Goal: Task Accomplishment & Management: Use online tool/utility

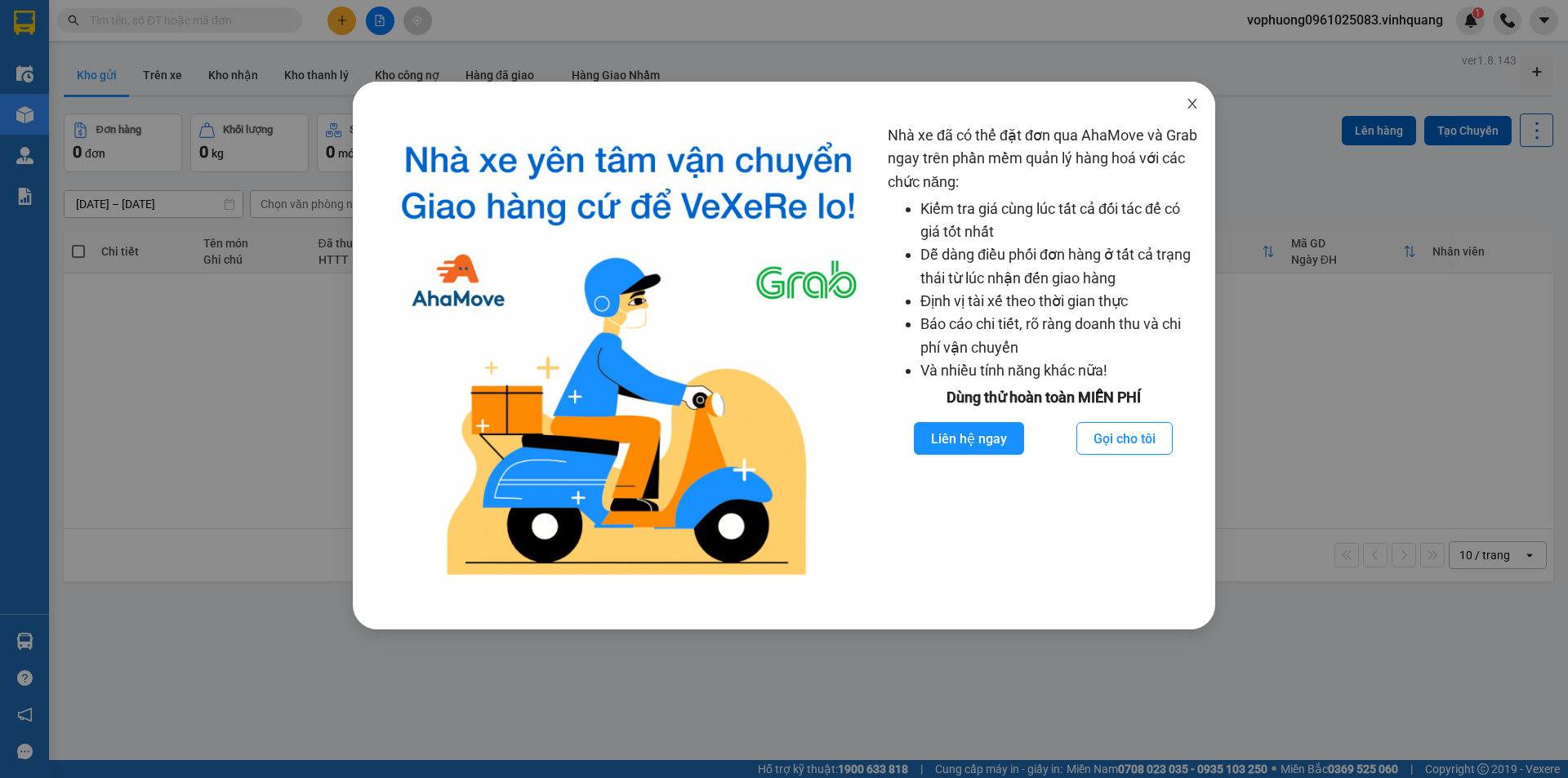
click at [1189, 104] on icon "close" at bounding box center [1192, 103] width 13 height 13
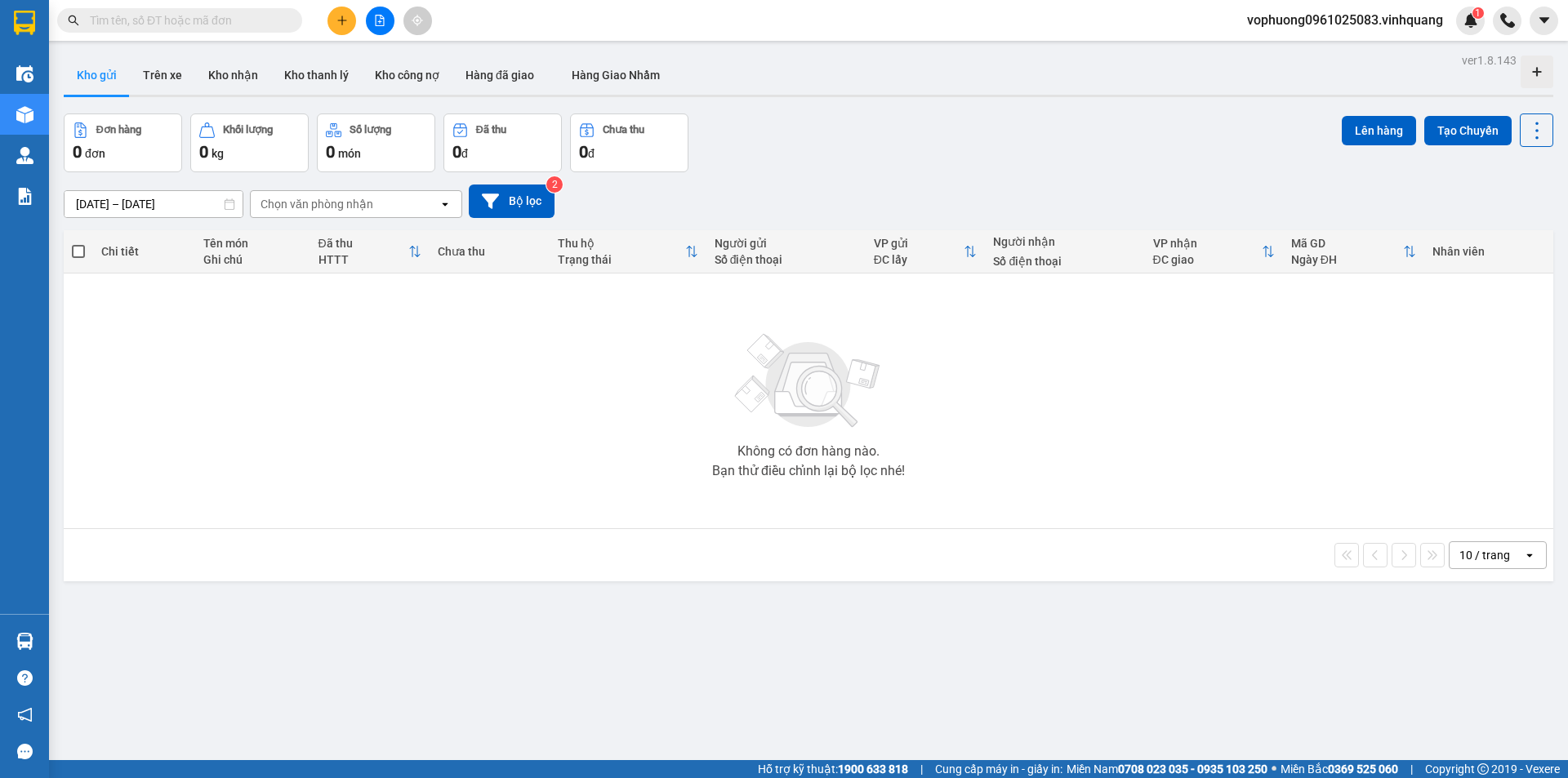
click at [163, 8] on div "Kết quả tìm kiếm ( 0 ) Bộ lọc No Data" at bounding box center [159, 21] width 319 height 29
click at [160, 23] on input "text" at bounding box center [186, 20] width 193 height 18
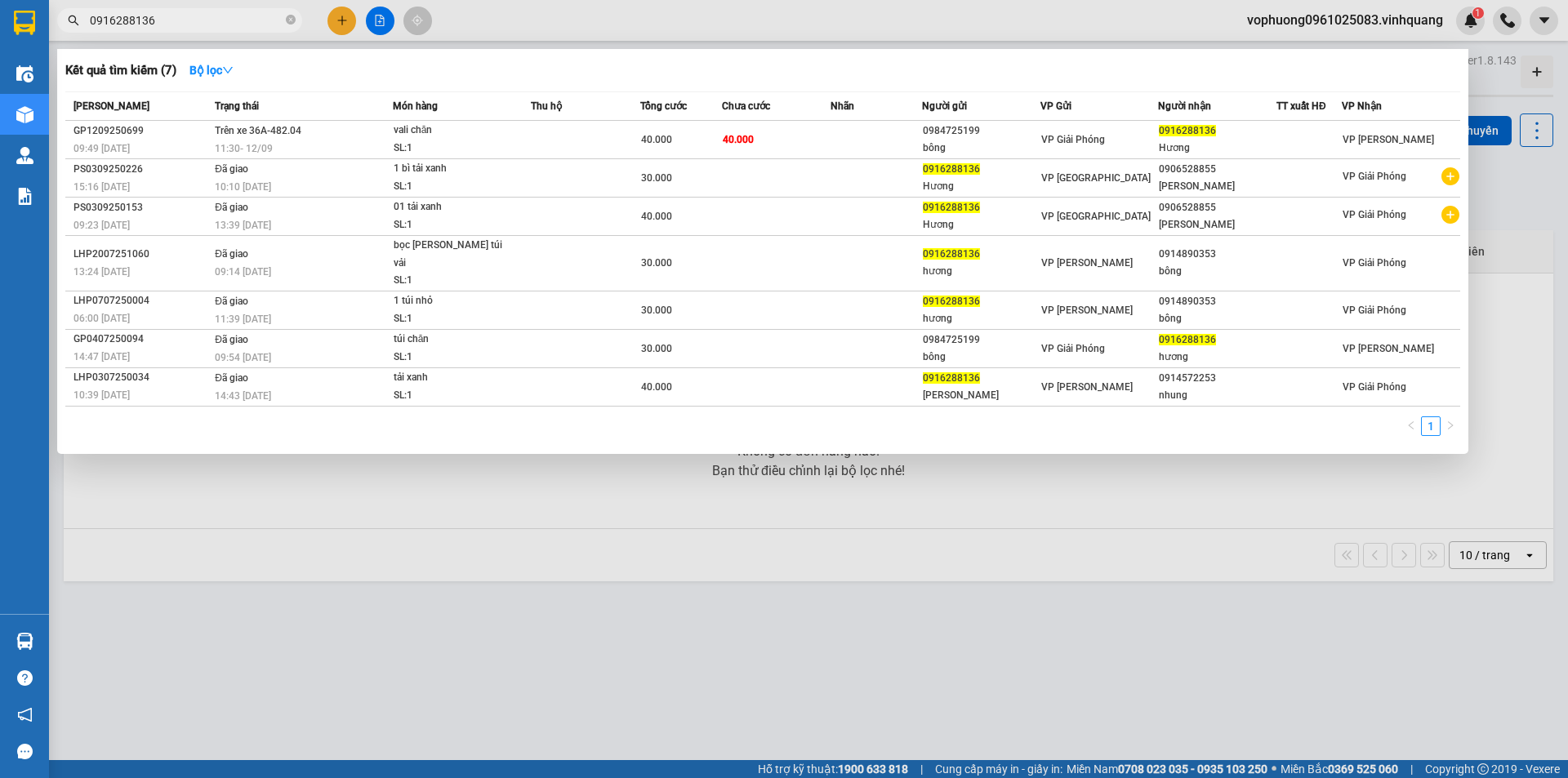
type input "0916288136"
click at [276, 14] on input "0916288136" at bounding box center [186, 20] width 193 height 18
click at [276, 14] on input "0916288136" at bounding box center [186, 20] width 193 height 18
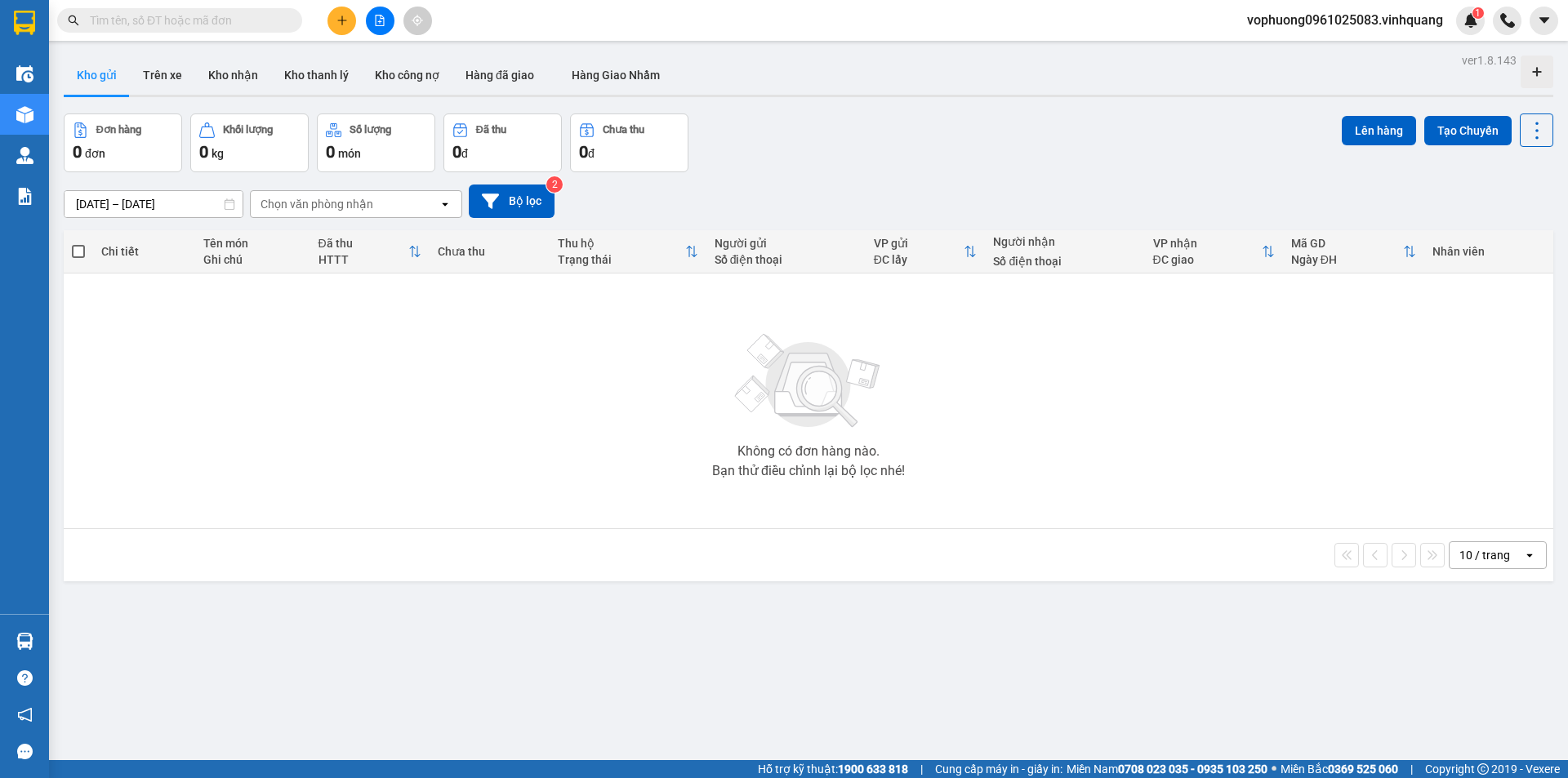
paste input "0327085555"
type input "0327085555"
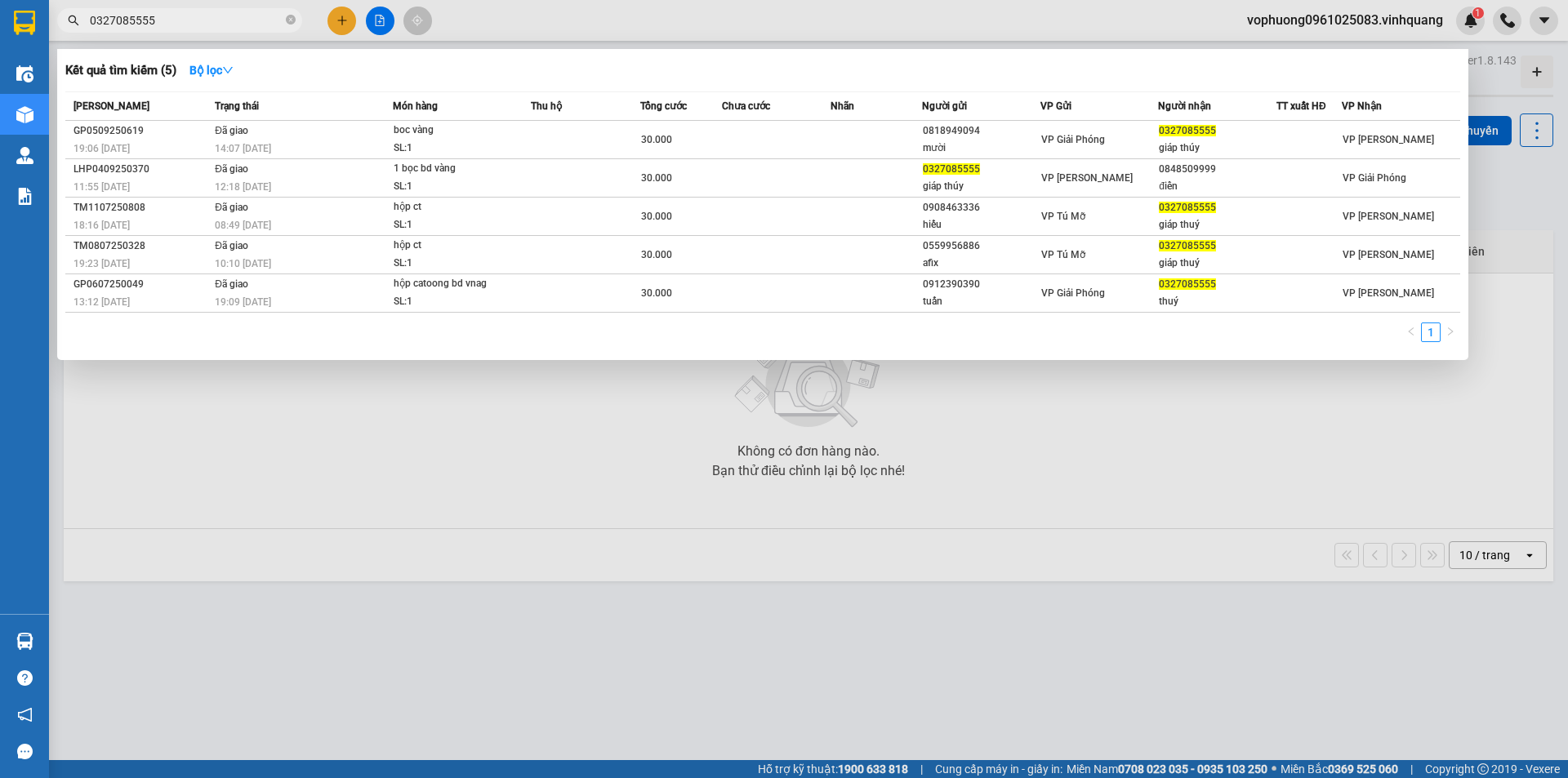
click at [202, 17] on input "0327085555" at bounding box center [186, 20] width 193 height 18
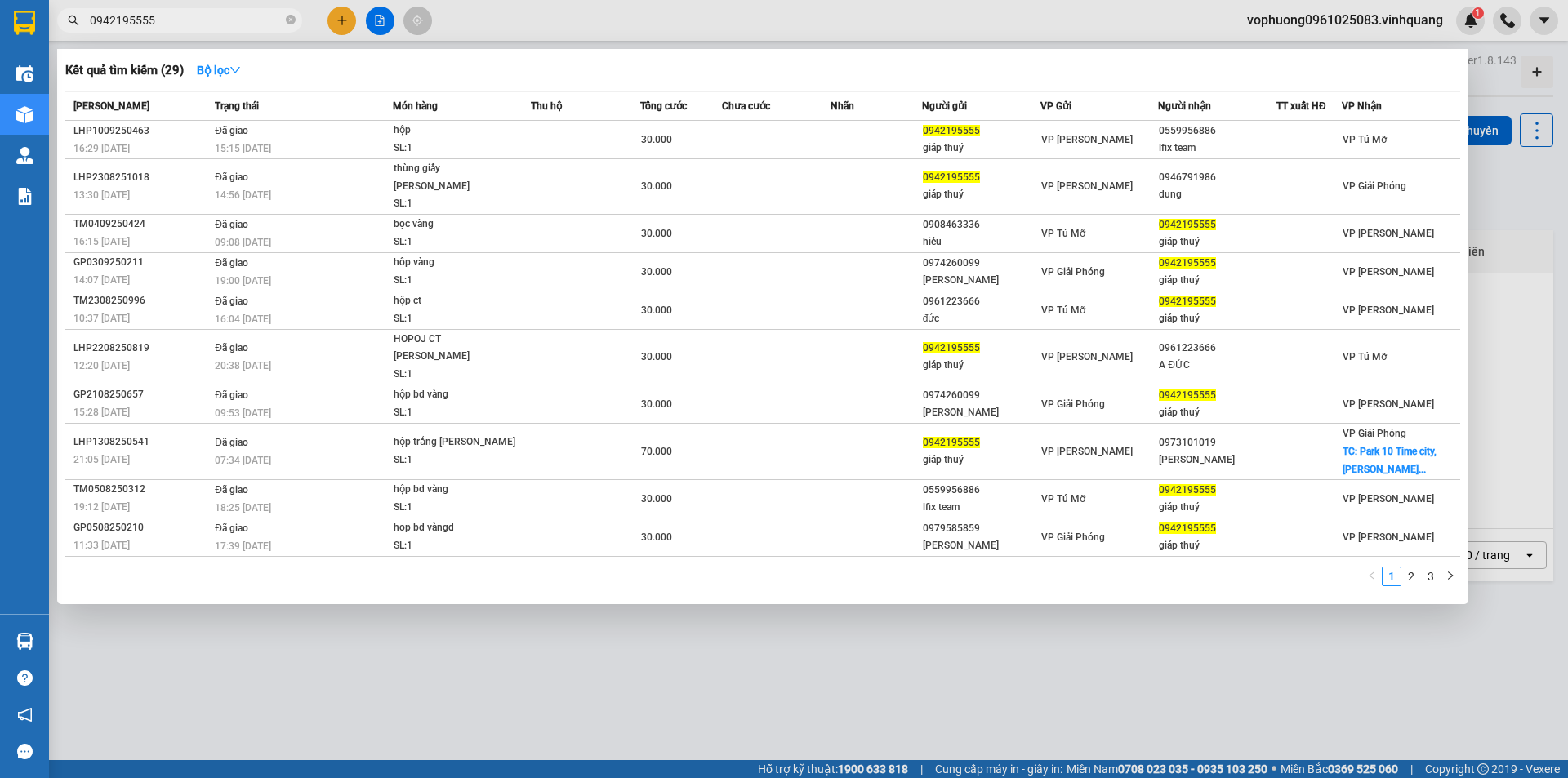
type input "0942195555"
